Goal: Information Seeking & Learning: Find specific fact

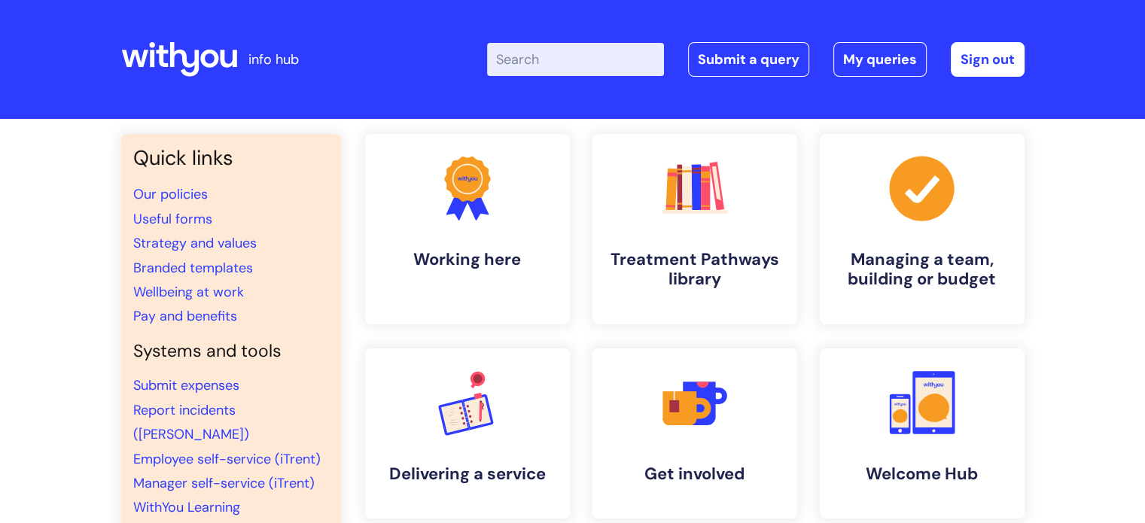
click at [527, 64] on input "Enter your search term here..." at bounding box center [575, 59] width 177 height 33
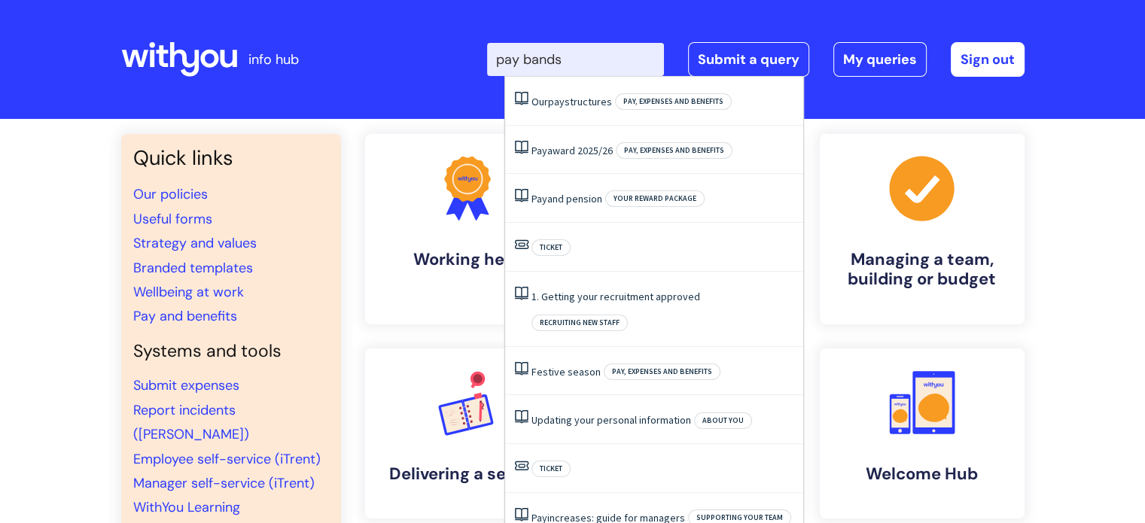
type input "pay bands"
click button "Search" at bounding box center [0, 0] width 0 height 0
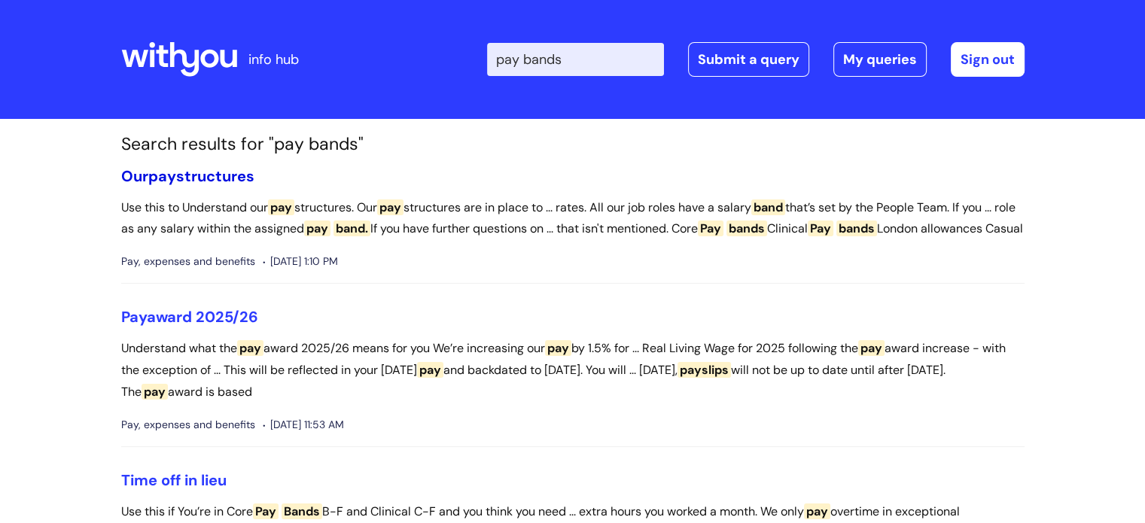
click at [153, 181] on span "pay" at bounding box center [162, 176] width 28 height 20
